Goal: Transaction & Acquisition: Purchase product/service

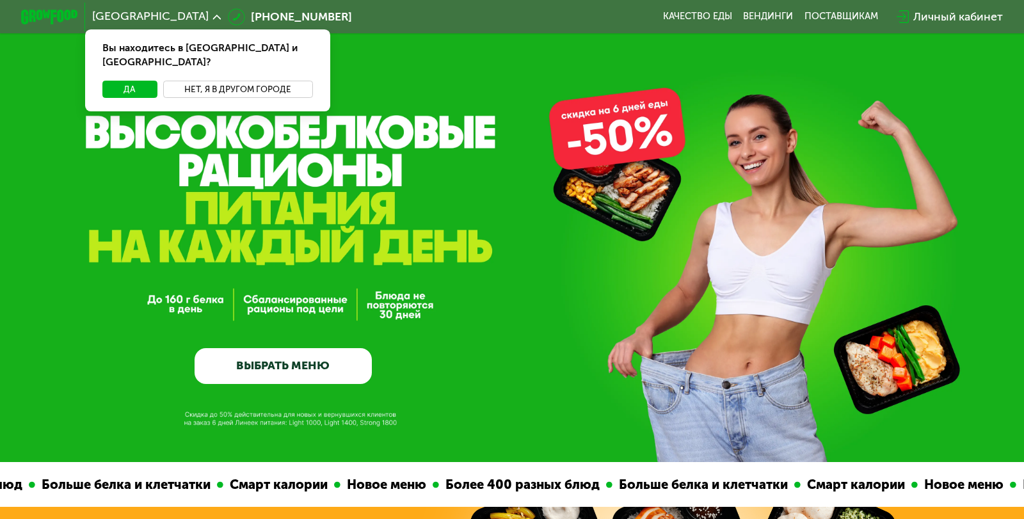
click at [232, 81] on button "Нет, я в другом городе" at bounding box center [238, 89] width 150 height 17
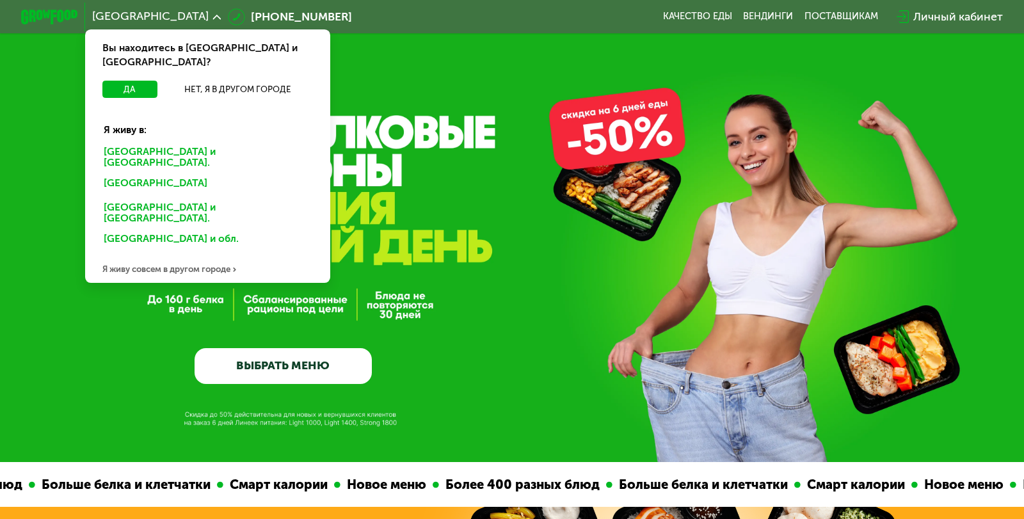
click at [189, 143] on div "Санкт-Петербурге и обл." at bounding box center [208, 158] width 228 height 30
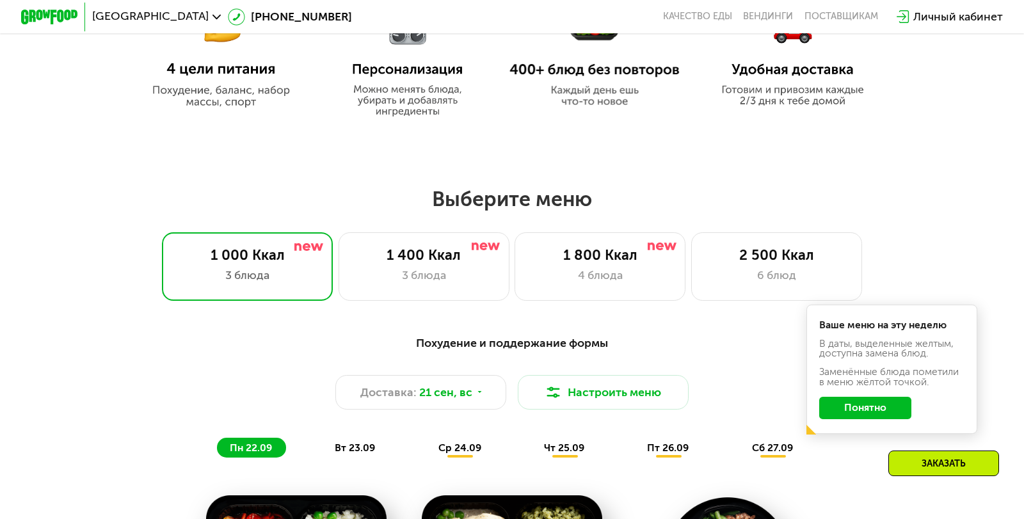
scroll to position [768, 0]
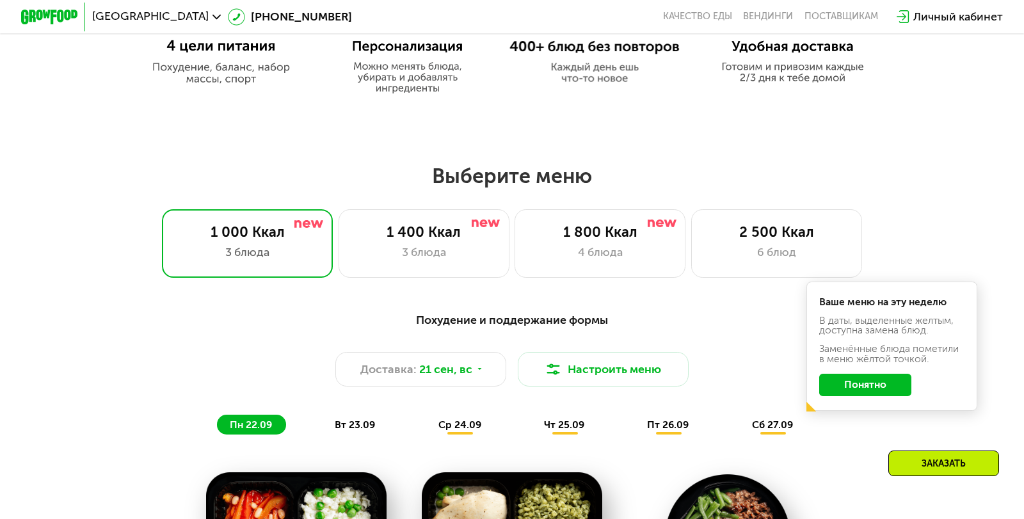
click at [845, 390] on button "Понятно" at bounding box center [865, 385] width 92 height 23
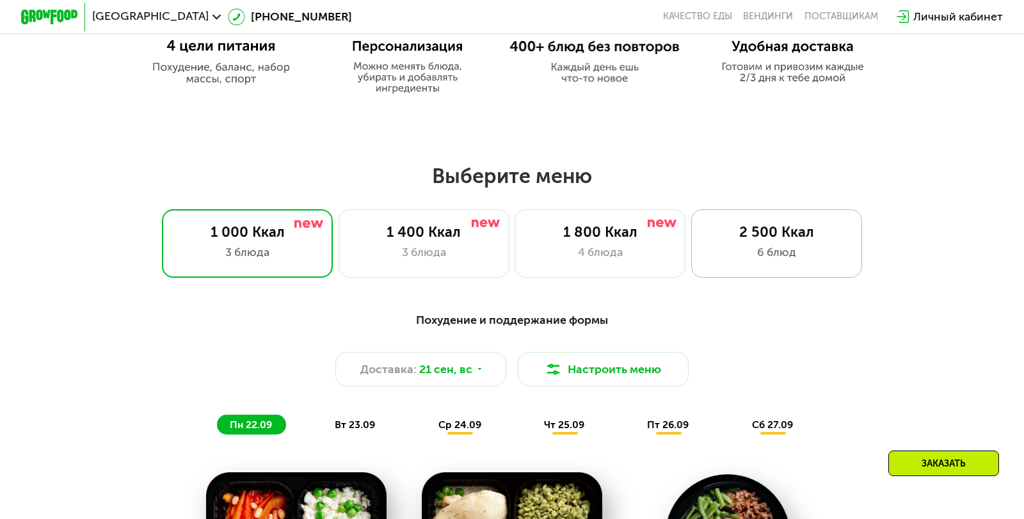
click at [707, 252] on div "6 блюд" at bounding box center [776, 252] width 141 height 17
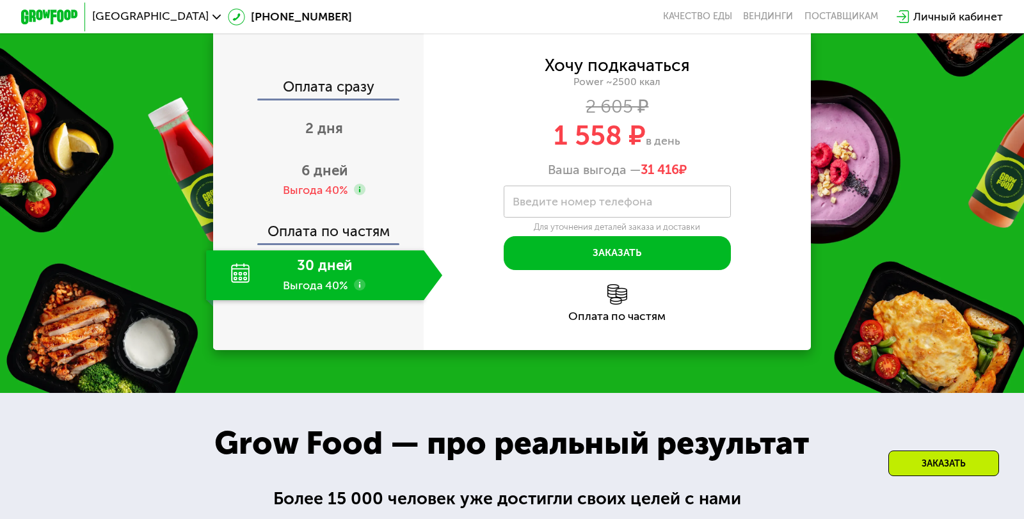
scroll to position [1920, 0]
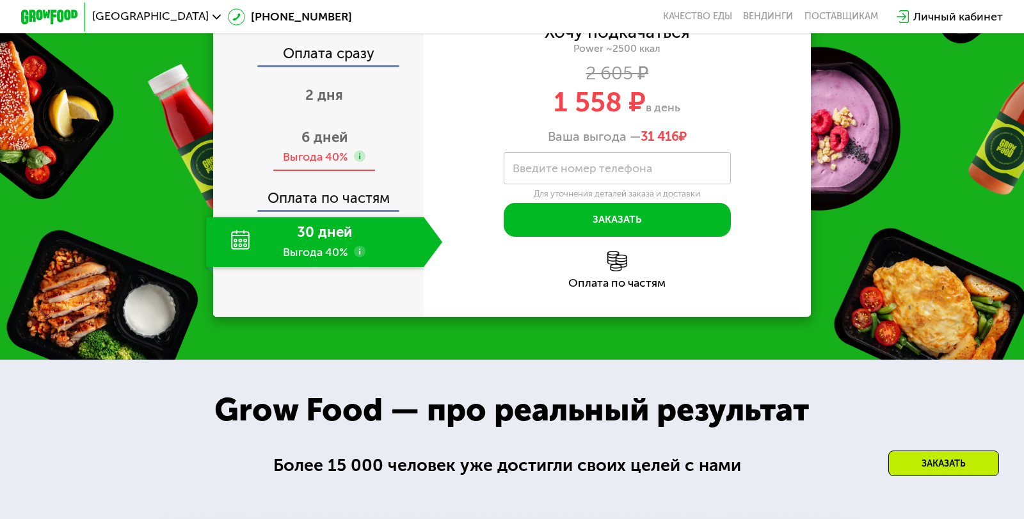
click at [331, 146] on span "6 дней" at bounding box center [324, 137] width 46 height 17
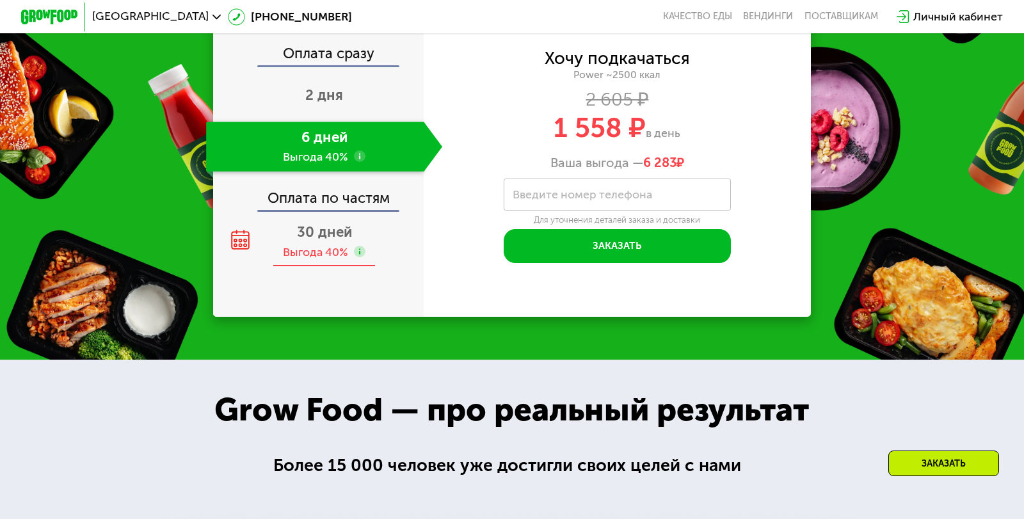
click at [322, 241] on span "30 дней" at bounding box center [324, 231] width 55 height 17
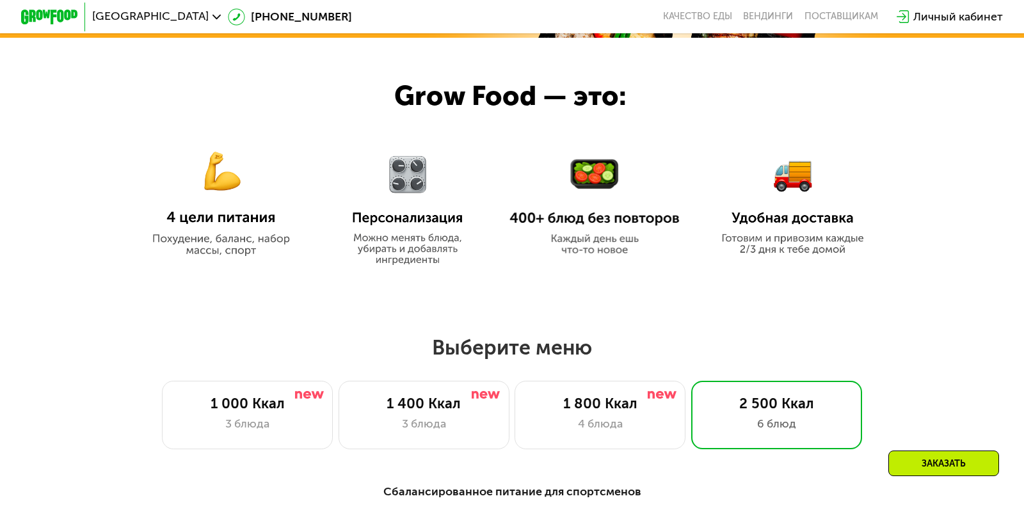
scroll to position [0, 0]
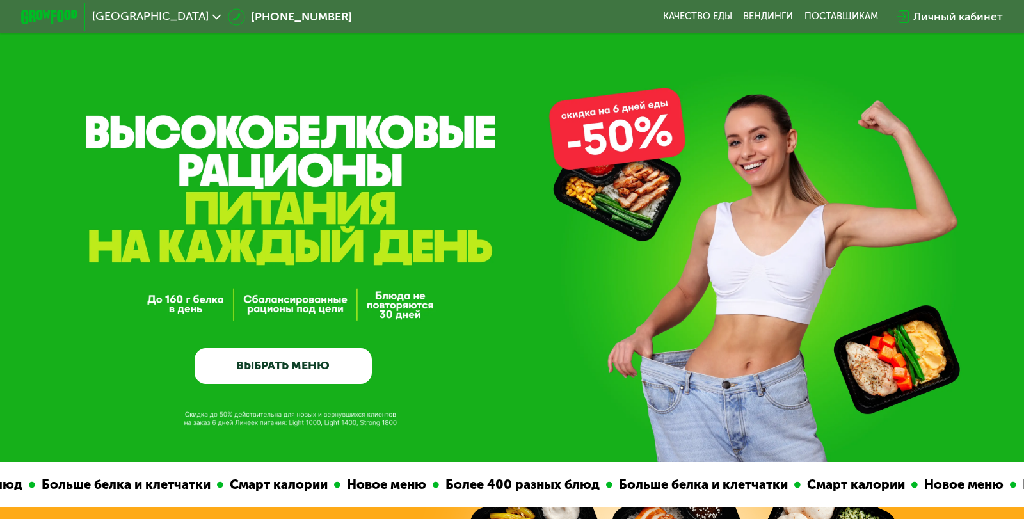
drag, startPoint x: 854, startPoint y: 354, endPoint x: 813, endPoint y: 85, distance: 271.9
click at [316, 360] on link "ВЫБРАТЬ МЕНЮ" at bounding box center [283, 366] width 177 height 36
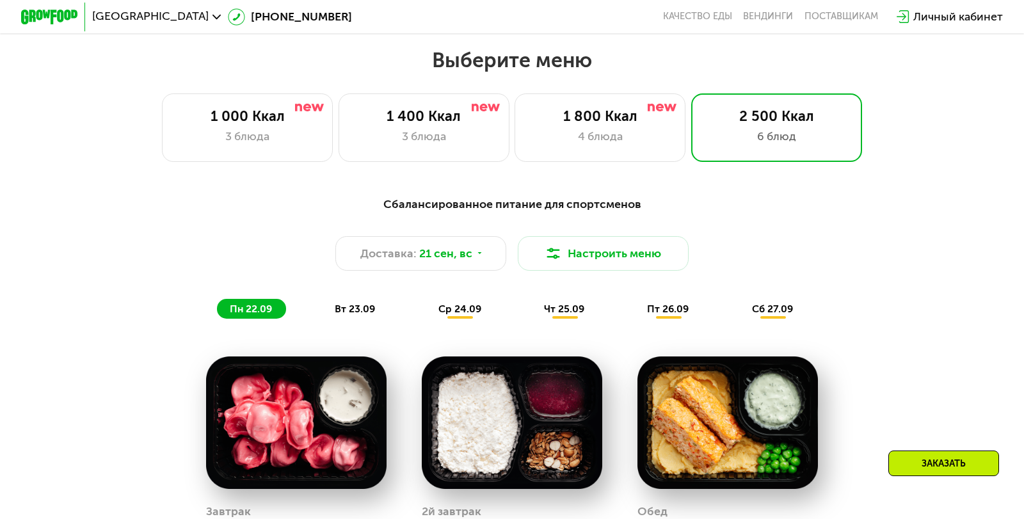
scroll to position [898, 0]
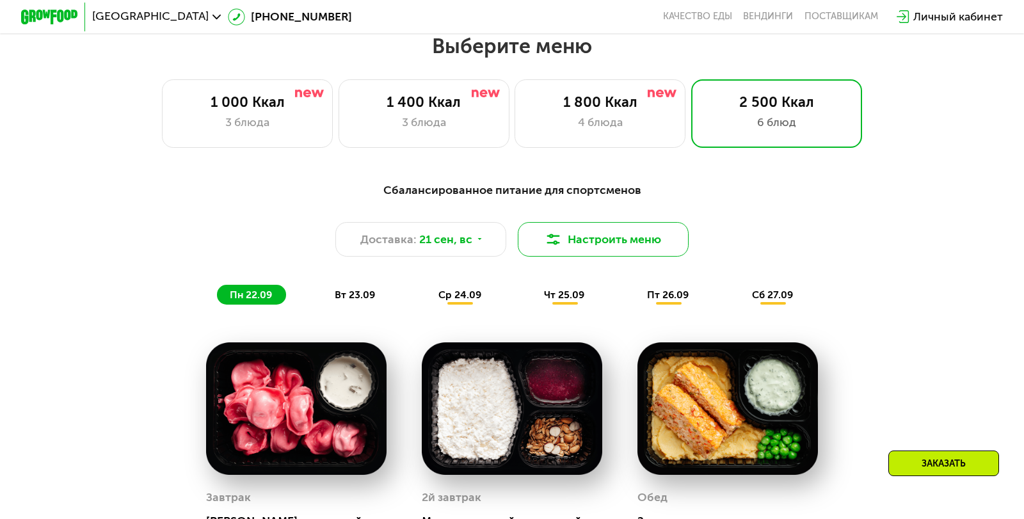
click at [579, 246] on button "Настроить меню" at bounding box center [603, 239] width 171 height 34
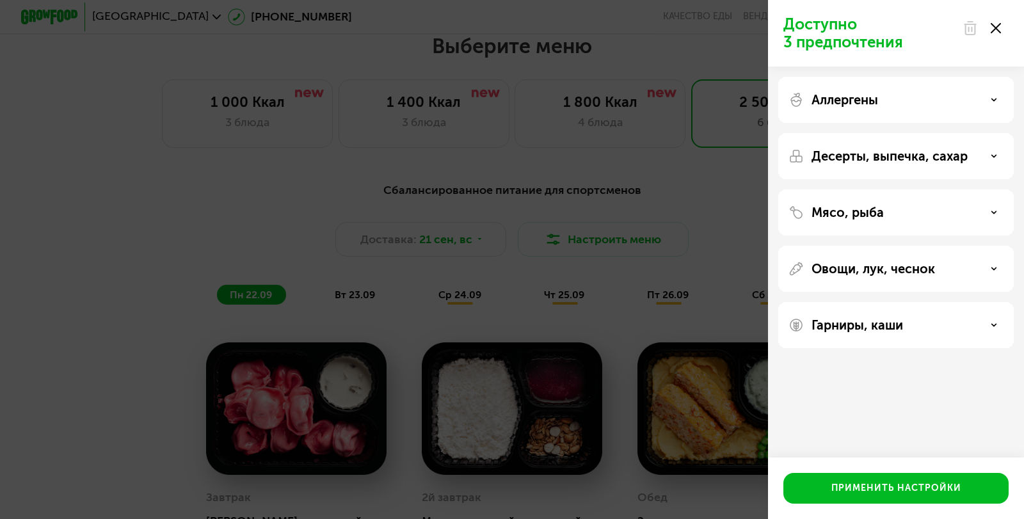
click at [871, 101] on p "Аллергены" at bounding box center [844, 99] width 67 height 15
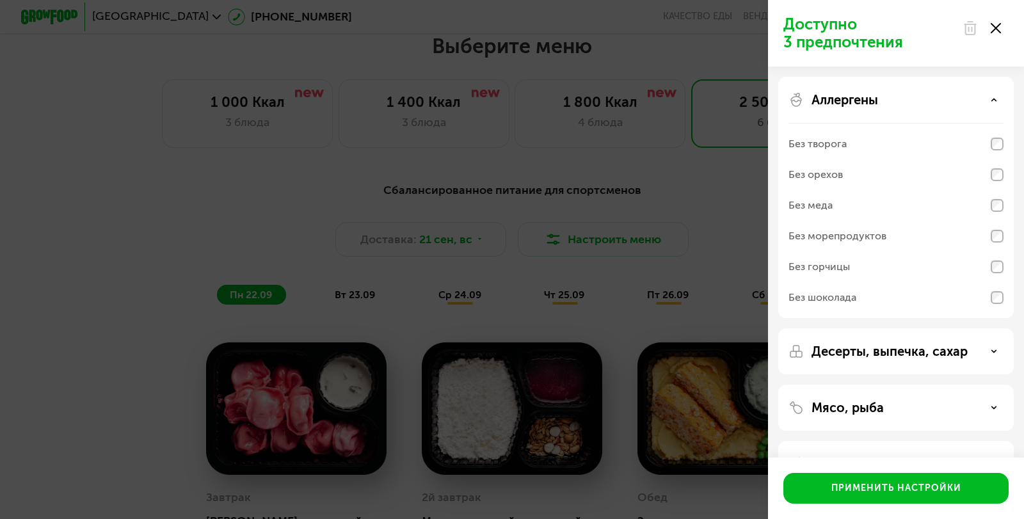
click at [871, 101] on p "Аллергены" at bounding box center [844, 99] width 67 height 15
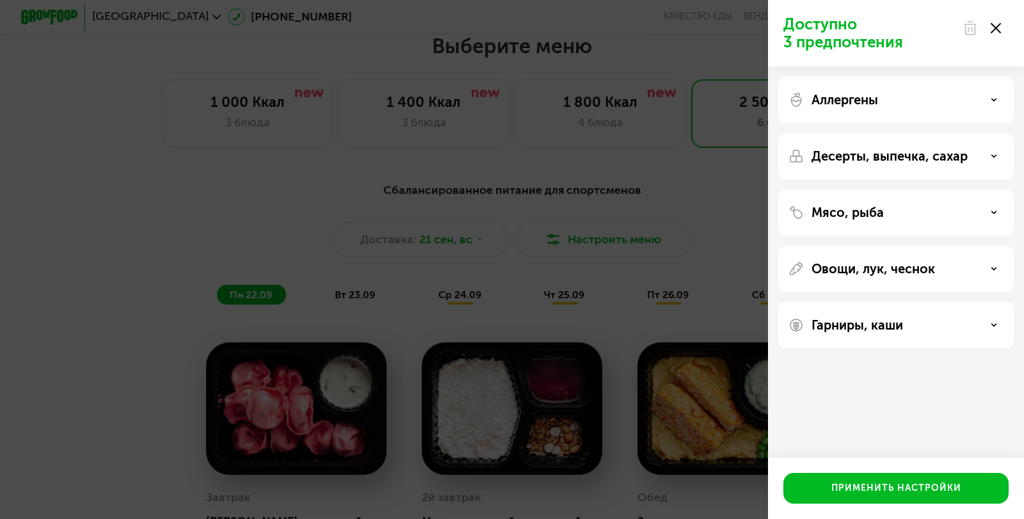
click at [877, 162] on p "Десерты, выпечка, сахар" at bounding box center [889, 155] width 156 height 15
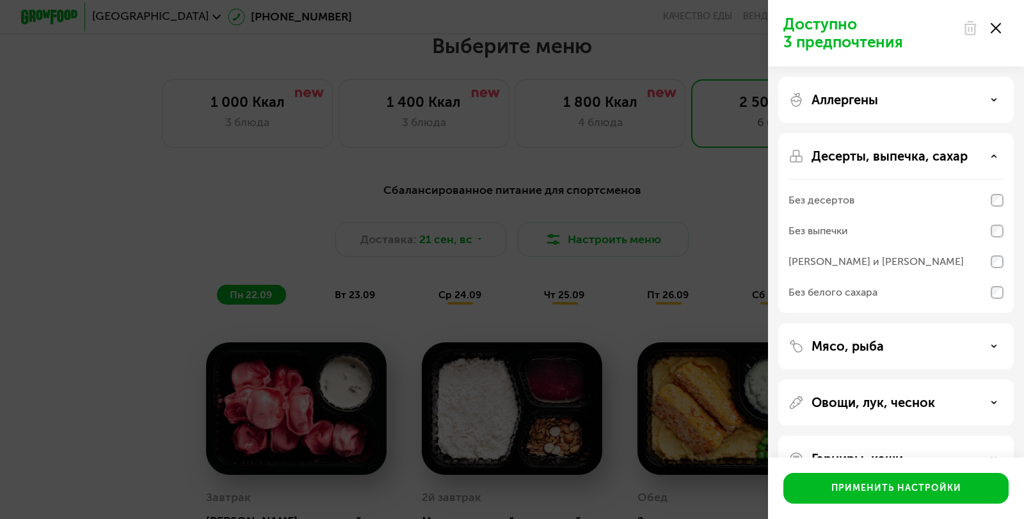
click at [884, 155] on p "Десерты, выпечка, сахар" at bounding box center [889, 155] width 156 height 15
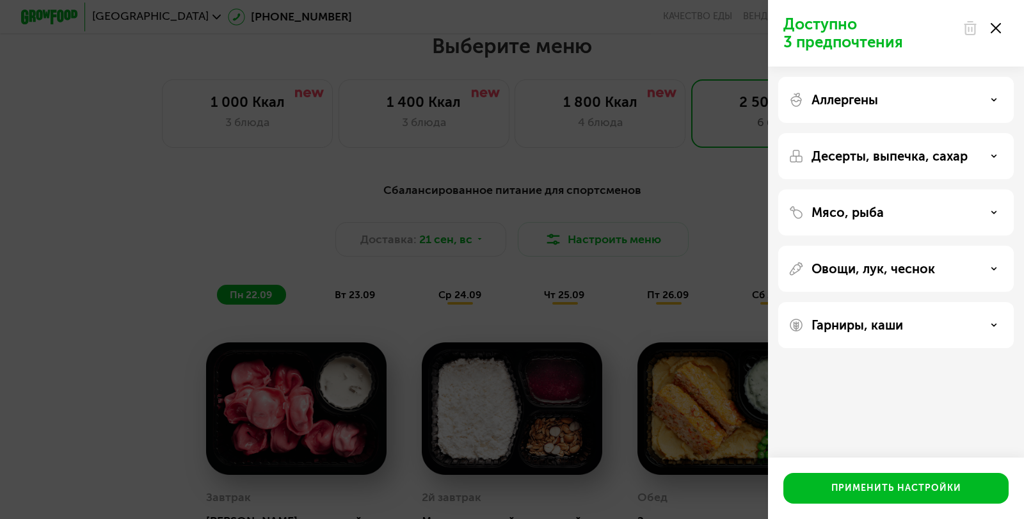
click at [897, 166] on div "Десерты, выпечка, сахар" at bounding box center [895, 156] width 235 height 46
click at [879, 145] on div "Десерты, выпечка, сахар" at bounding box center [895, 156] width 235 height 46
click at [893, 156] on p "Десерты, выпечка, сахар" at bounding box center [889, 155] width 156 height 15
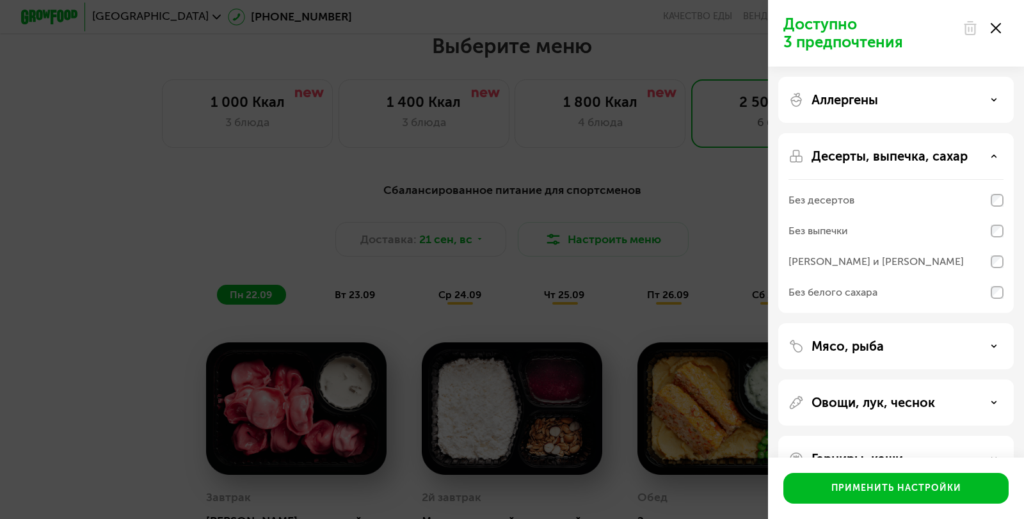
click at [893, 156] on p "Десерты, выпечка, сахар" at bounding box center [889, 155] width 156 height 15
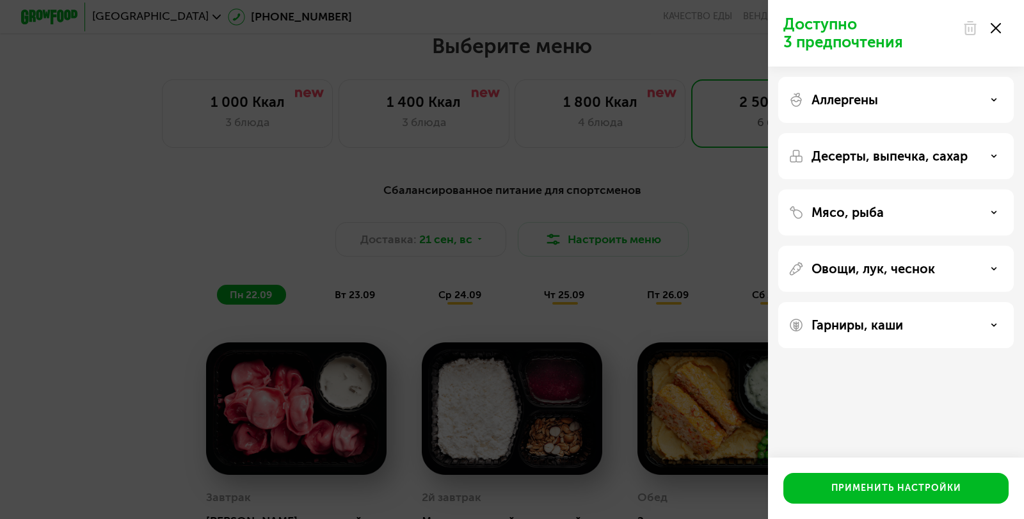
click at [876, 221] on div "Мясо, рыба" at bounding box center [895, 212] width 235 height 46
click at [869, 216] on p "Мясо, рыба" at bounding box center [847, 212] width 72 height 15
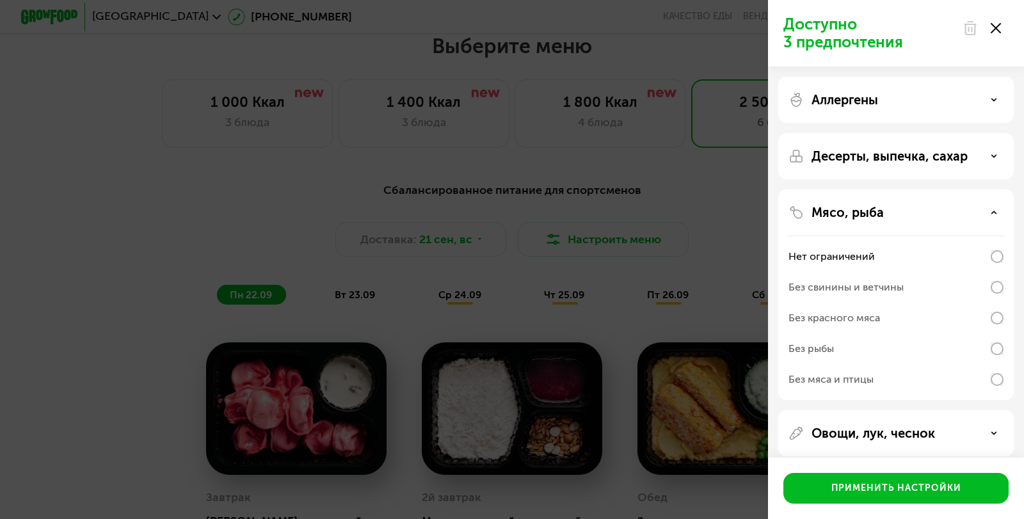
click at [869, 216] on p "Мясо, рыба" at bounding box center [847, 212] width 72 height 15
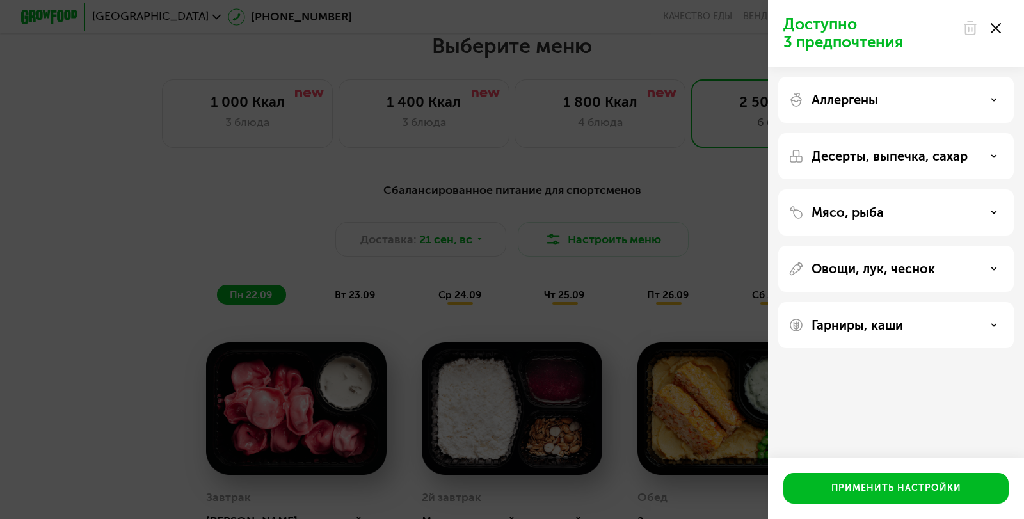
click at [850, 266] on p "Овощи, лук, чеснок" at bounding box center [873, 268] width 124 height 15
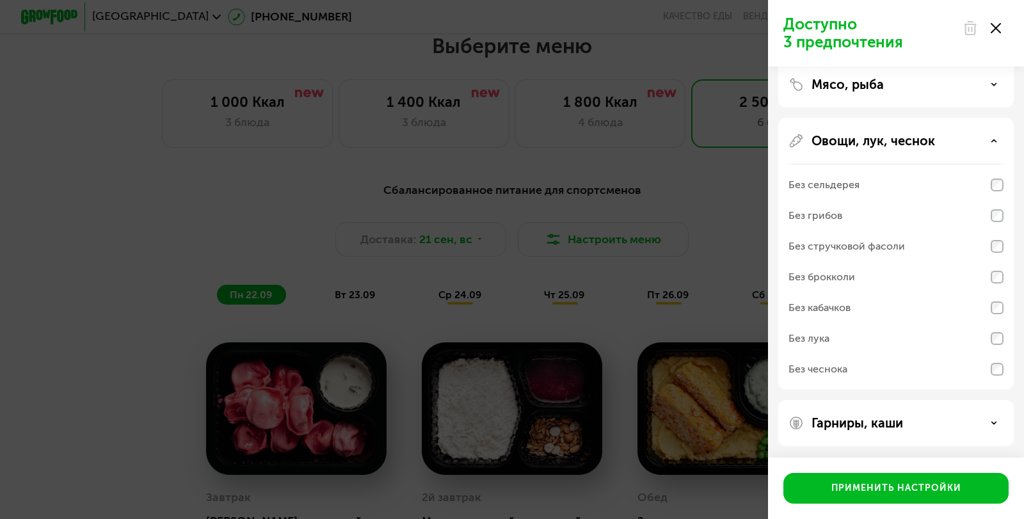
scroll to position [129, 0]
click at [889, 413] on div "Гарниры, каши" at bounding box center [895, 422] width 235 height 46
click at [881, 428] on p "Гарниры, каши" at bounding box center [857, 421] width 92 height 15
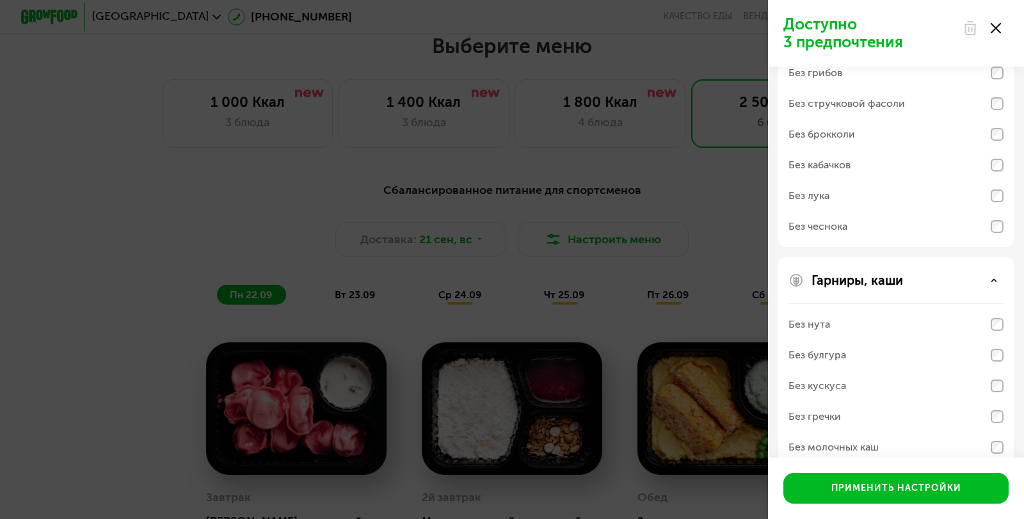
scroll to position [294, 0]
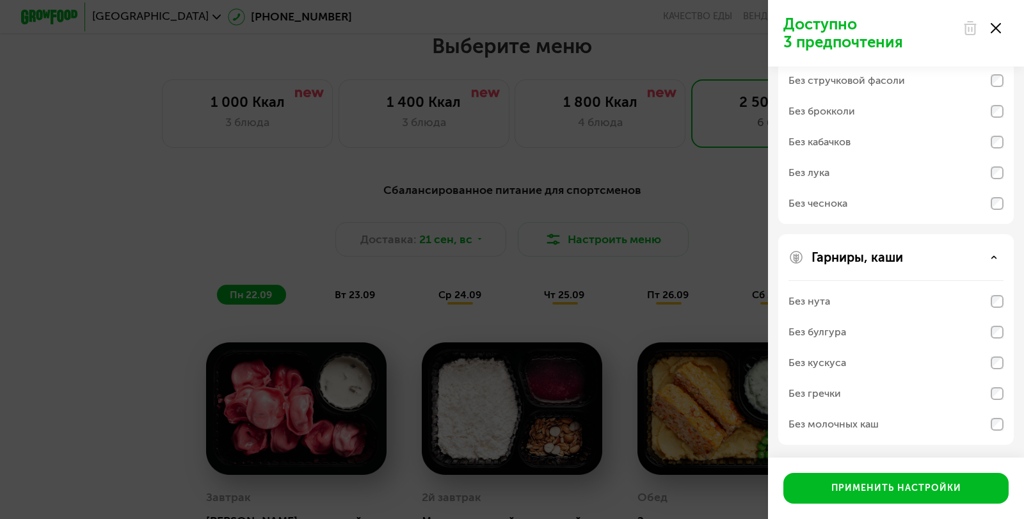
click at [856, 264] on p "Гарниры, каши" at bounding box center [857, 257] width 92 height 15
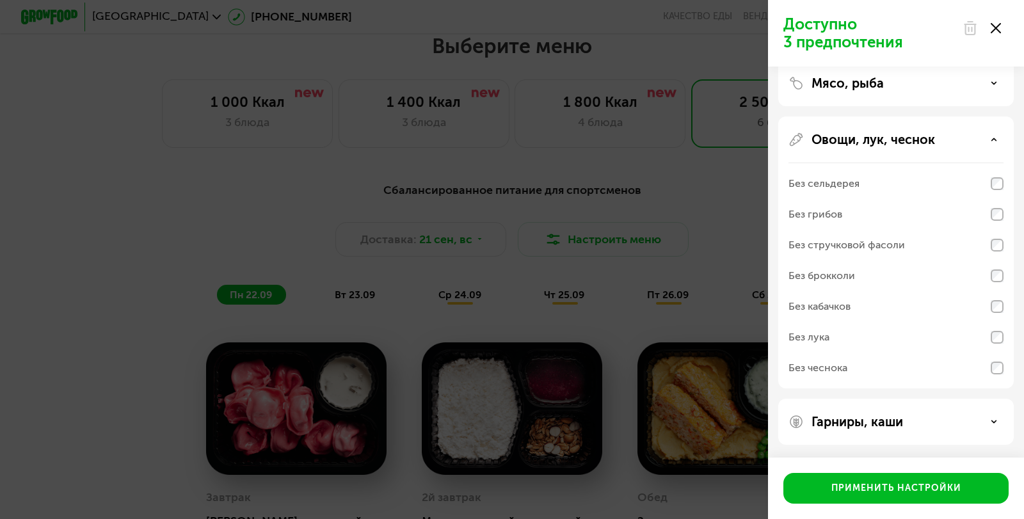
scroll to position [129, 0]
click at [826, 342] on div "Без лука" at bounding box center [808, 337] width 41 height 15
click at [829, 312] on div "Без кабачков" at bounding box center [819, 306] width 62 height 15
click at [841, 221] on div "Без грибов" at bounding box center [815, 214] width 54 height 15
click at [824, 221] on div "Без грибов" at bounding box center [815, 214] width 54 height 15
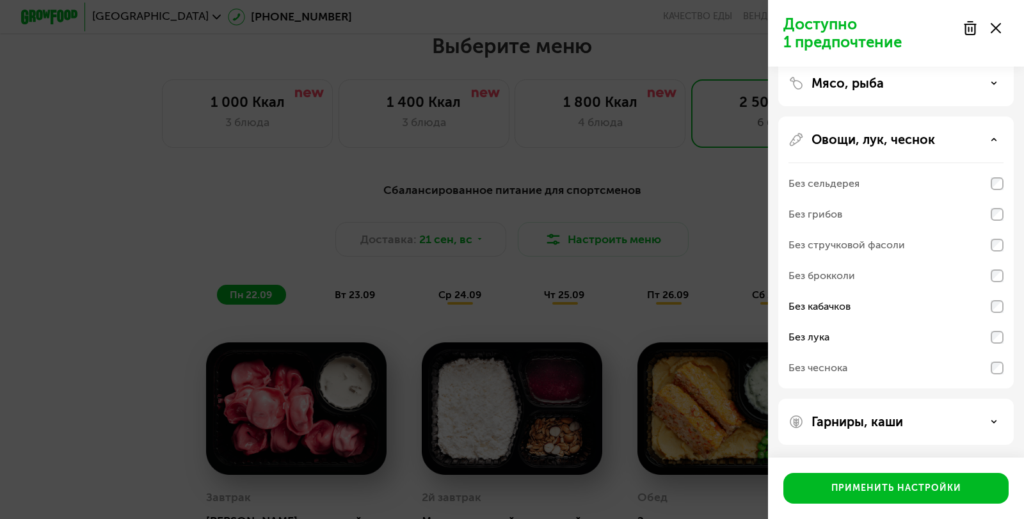
click at [838, 298] on div "Без кабачков" at bounding box center [895, 306] width 215 height 31
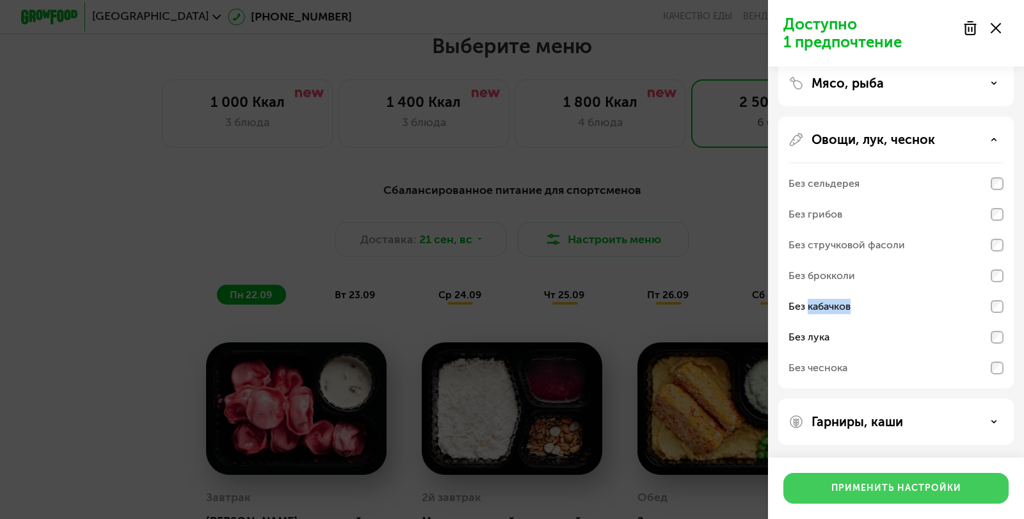
click at [872, 486] on div "Применить настройки" at bounding box center [896, 488] width 130 height 13
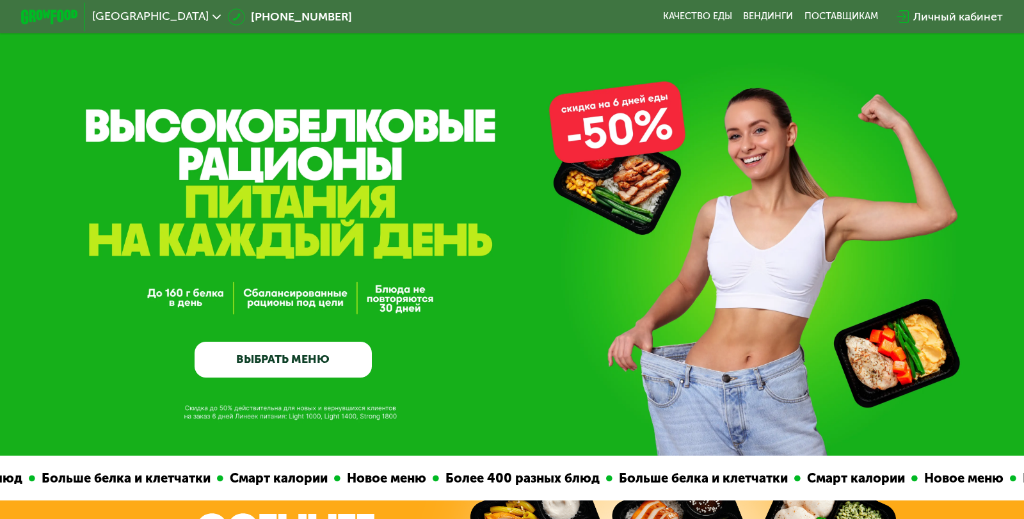
scroll to position [0, 0]
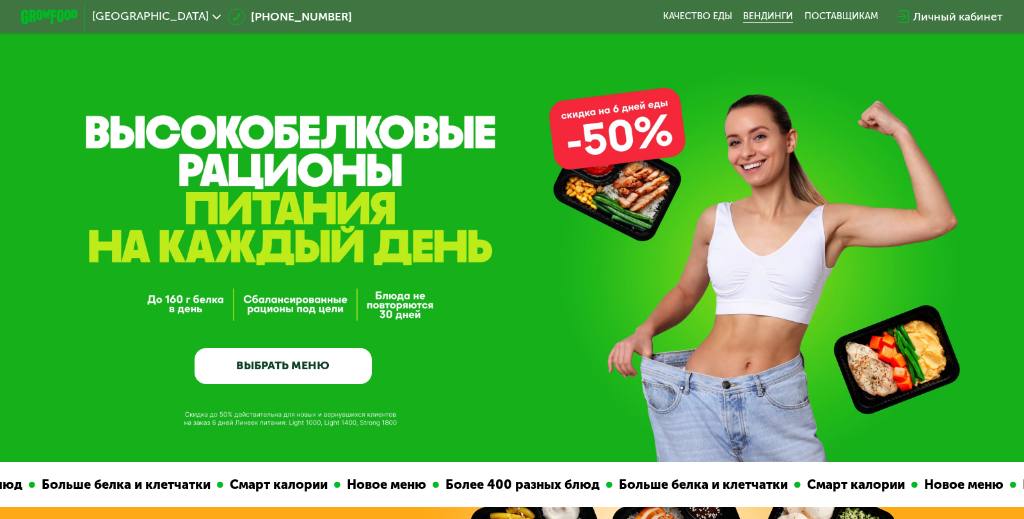
click at [775, 17] on link "Вендинги" at bounding box center [768, 17] width 50 height 12
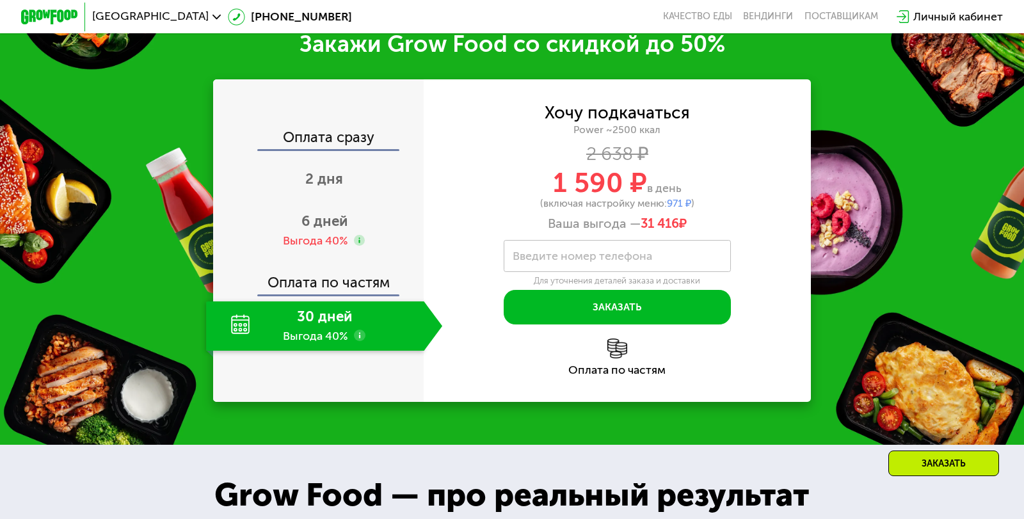
scroll to position [1984, 0]
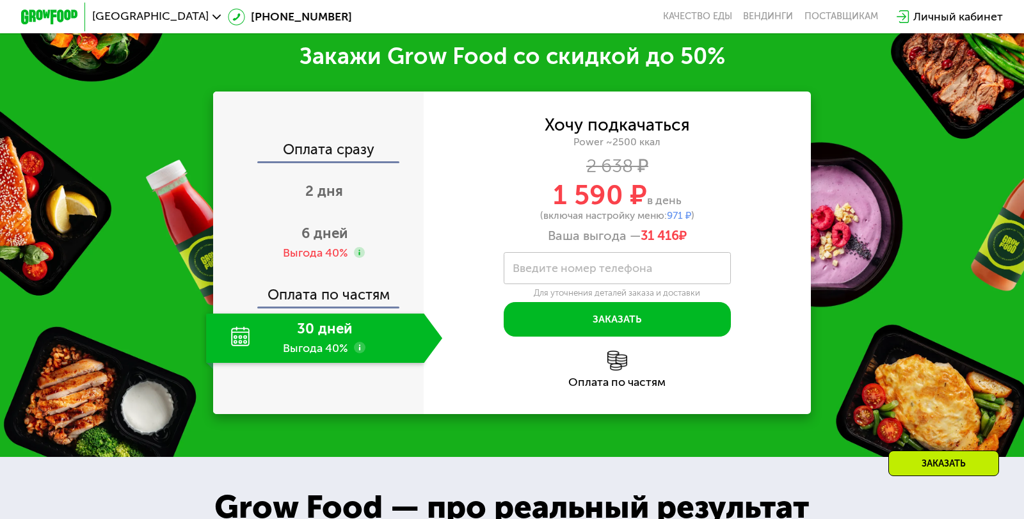
click at [361, 349] on use at bounding box center [360, 348] width 12 height 12
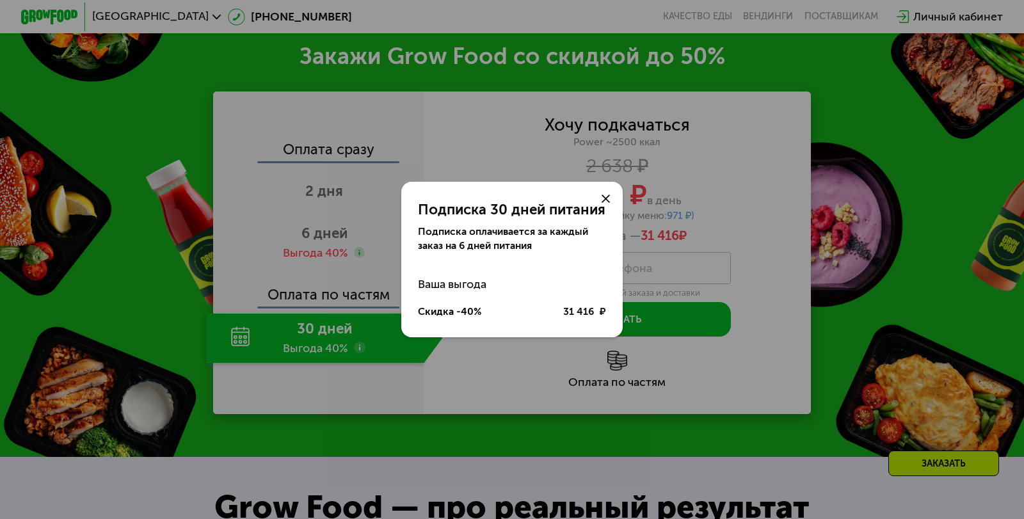
click at [608, 198] on icon at bounding box center [606, 199] width 8 height 8
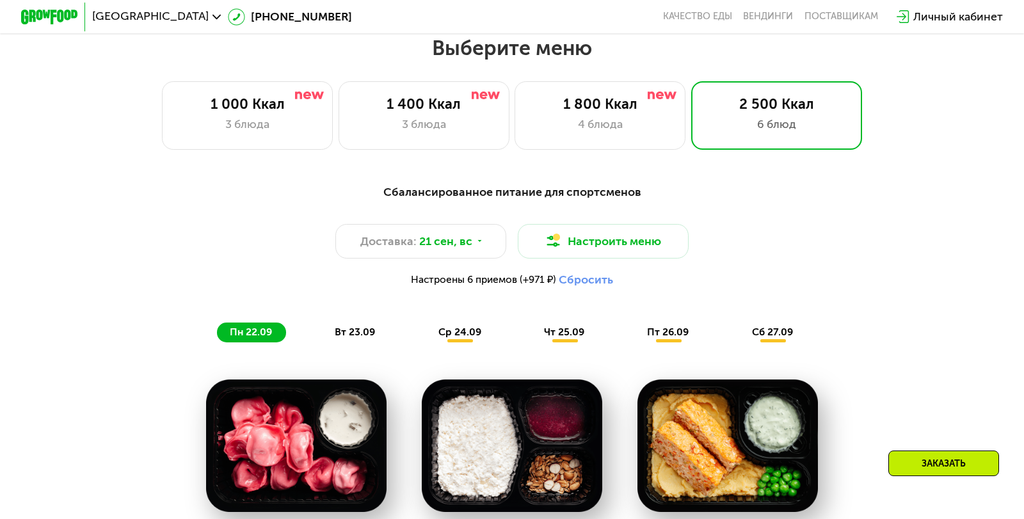
scroll to position [960, 0]
